Goal: Task Accomplishment & Management: Use online tool/utility

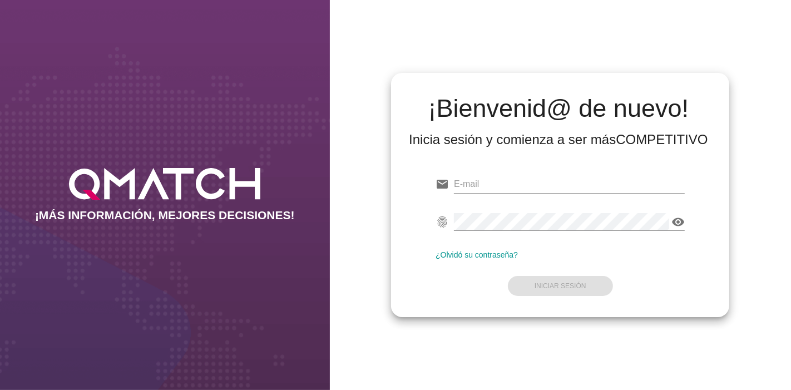
type input "[EMAIL_ADDRESS][PERSON_NAME][DOMAIN_NAME]"
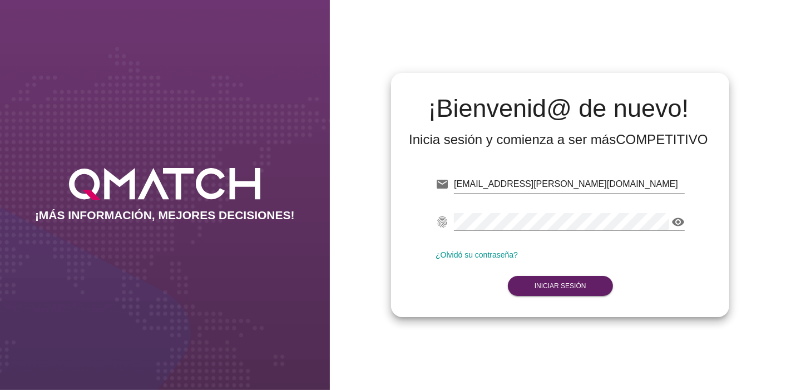
click at [534, 244] on form "email [EMAIL_ADDRESS][PERSON_NAME][DOMAIN_NAME] Correo no válido fingerprint vi…" at bounding box center [560, 234] width 249 height 131
click at [534, 244] on form "email [EMAIL_ADDRESS][PERSON_NAME][DOMAIN_NAME] fingerprint visibility ¿Olvidó …" at bounding box center [560, 234] width 249 height 131
click at [532, 295] on button "Iniciar Sesión" at bounding box center [560, 286] width 105 height 20
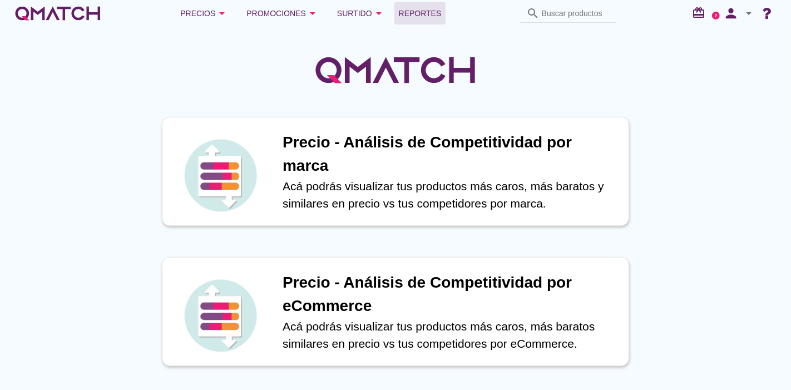
click at [413, 19] on span "Reportes" at bounding box center [420, 13] width 43 height 13
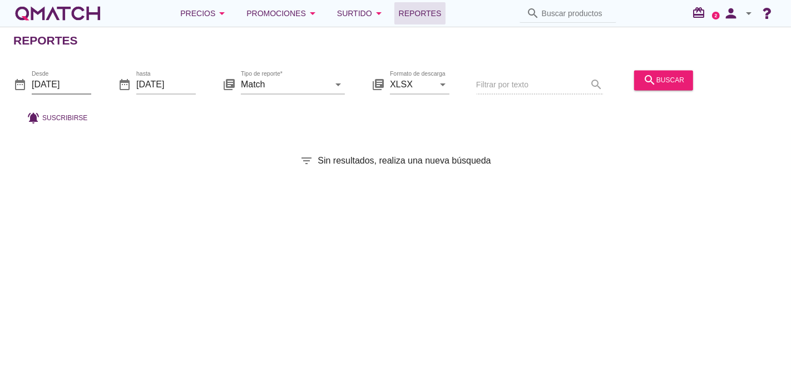
click at [71, 87] on input "[DATE]" at bounding box center [62, 85] width 60 height 18
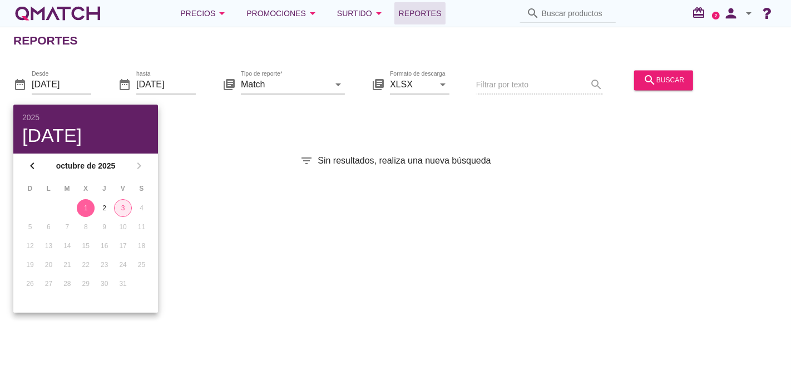
click at [116, 212] on button "3" at bounding box center [123, 208] width 18 height 18
type input "[DATE]"
click at [478, 173] on div "Reportes date_range Desde [DATE] date_range hasta [DATE] library_books Tipo de …" at bounding box center [395, 208] width 791 height 363
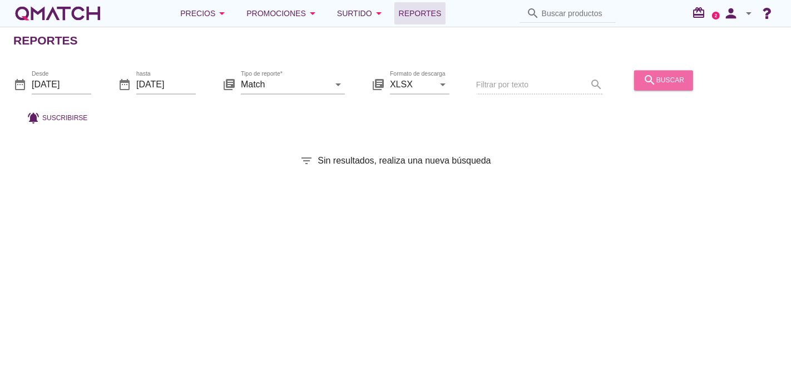
click at [648, 72] on button "search buscar" at bounding box center [663, 80] width 59 height 20
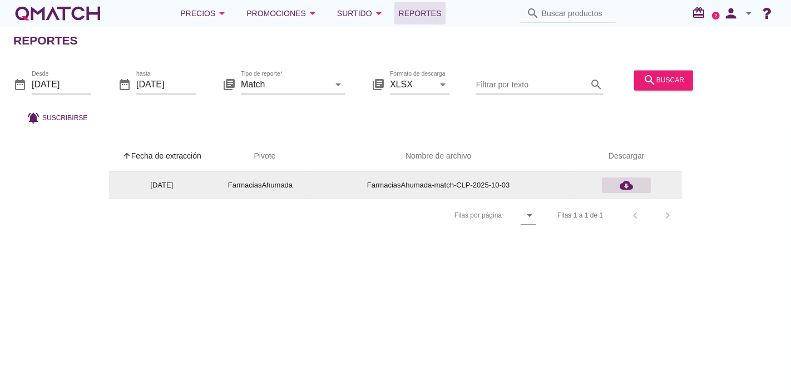
click at [621, 185] on icon "cloud_download" at bounding box center [626, 185] width 13 height 13
